Goal: Task Accomplishment & Management: Manage account settings

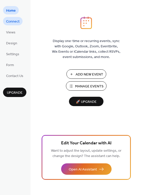
click at [11, 23] on span "Connect" at bounding box center [12, 21] width 13 height 5
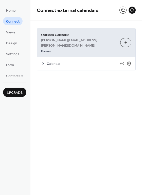
click at [62, 61] on span "Calendar" at bounding box center [83, 63] width 73 height 5
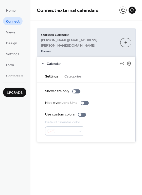
click at [62, 61] on span "Calendar" at bounding box center [83, 63] width 73 height 5
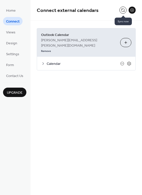
click at [123, 11] on button at bounding box center [122, 10] width 7 height 7
click at [127, 38] on button "Choose Calendars" at bounding box center [125, 42] width 11 height 9
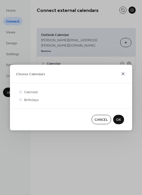
click at [123, 73] on icon at bounding box center [123, 74] width 6 height 6
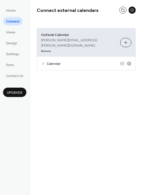
click at [123, 39] on button "Choose Calendars" at bounding box center [125, 42] width 11 height 9
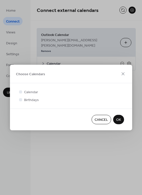
click at [120, 121] on span "OK" at bounding box center [118, 119] width 5 height 5
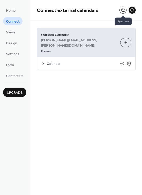
click at [122, 10] on button at bounding box center [122, 10] width 7 height 7
